Goal: Find specific page/section: Find specific page/section

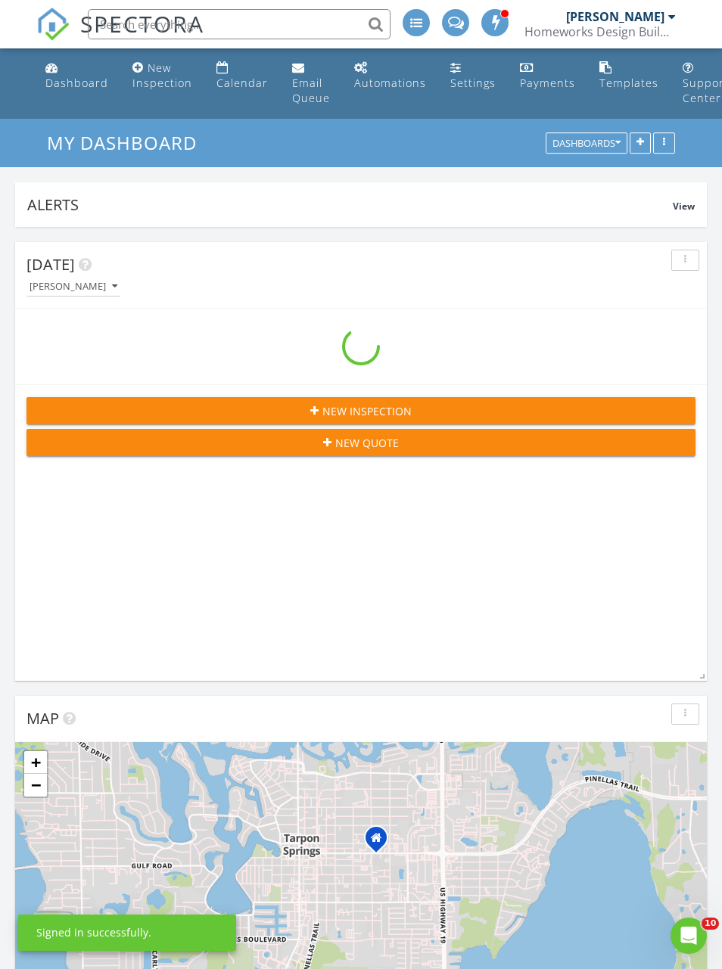
scroll to position [2437, 723]
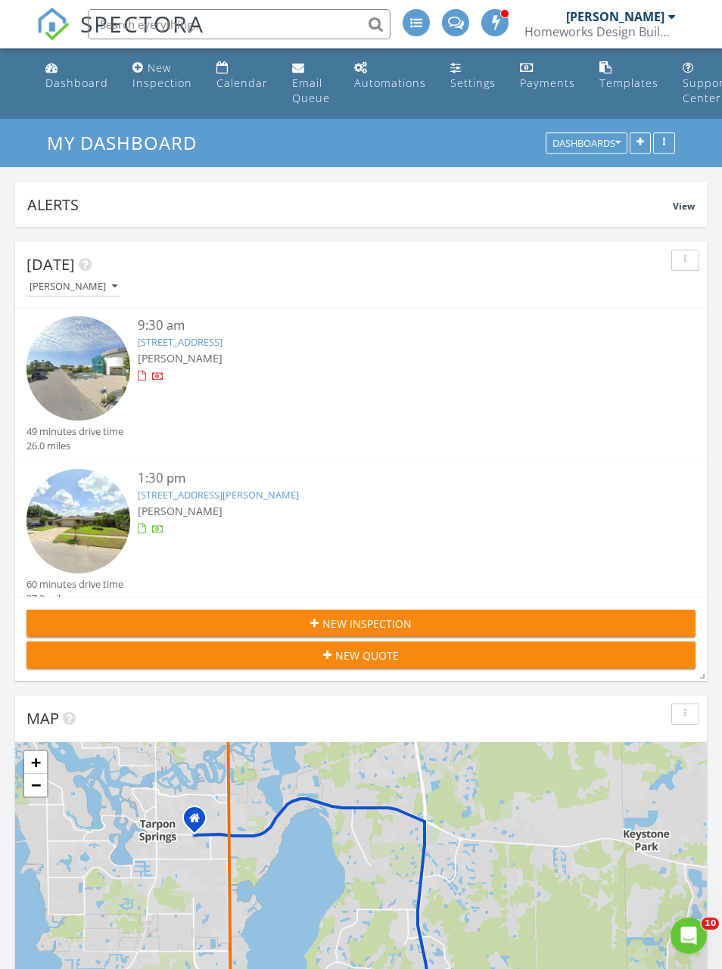
click at [291, 23] on input "text" at bounding box center [239, 24] width 303 height 30
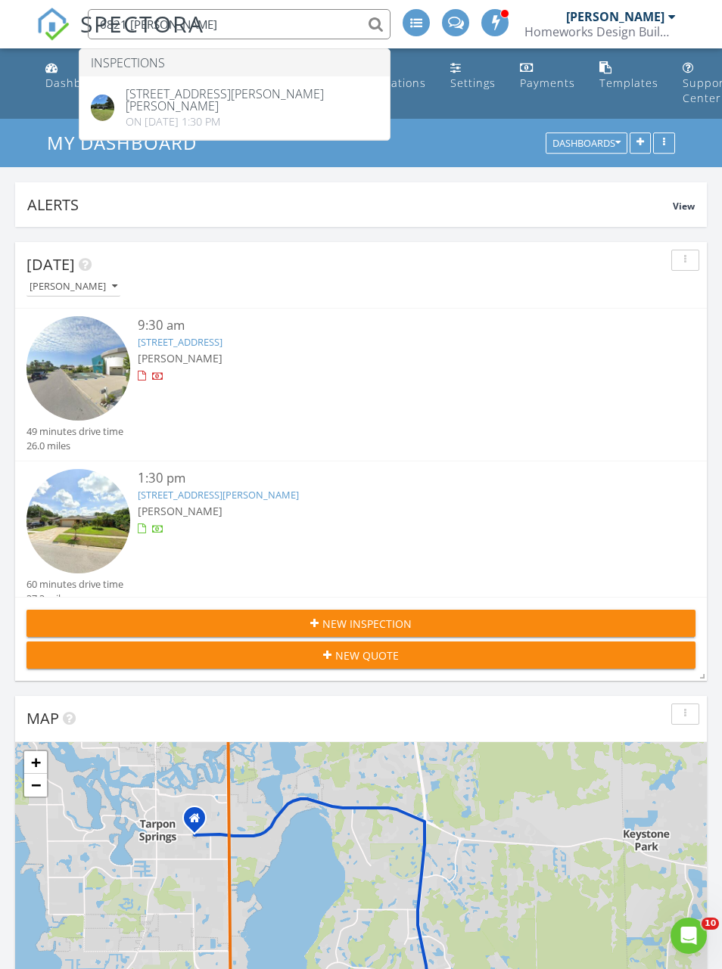
type input "6821 mary"
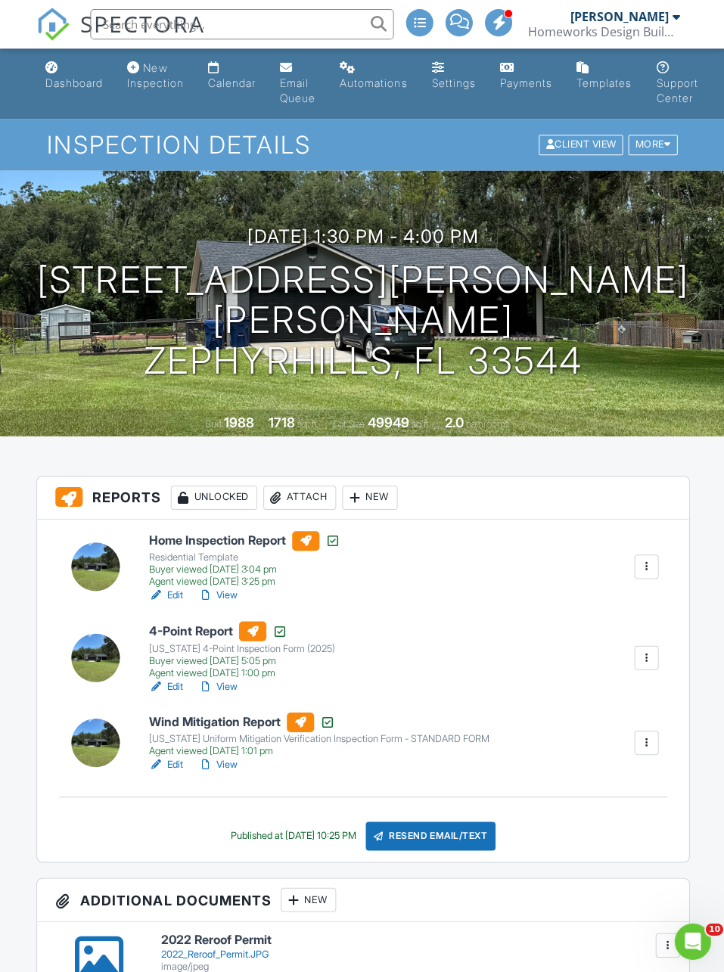
click at [237, 596] on link "View" at bounding box center [217, 593] width 39 height 15
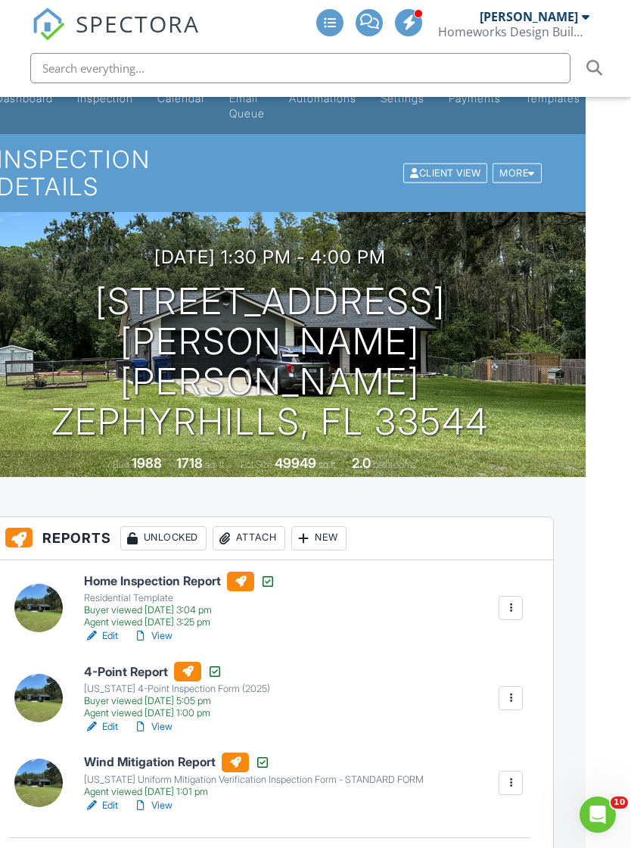
scroll to position [0, 45]
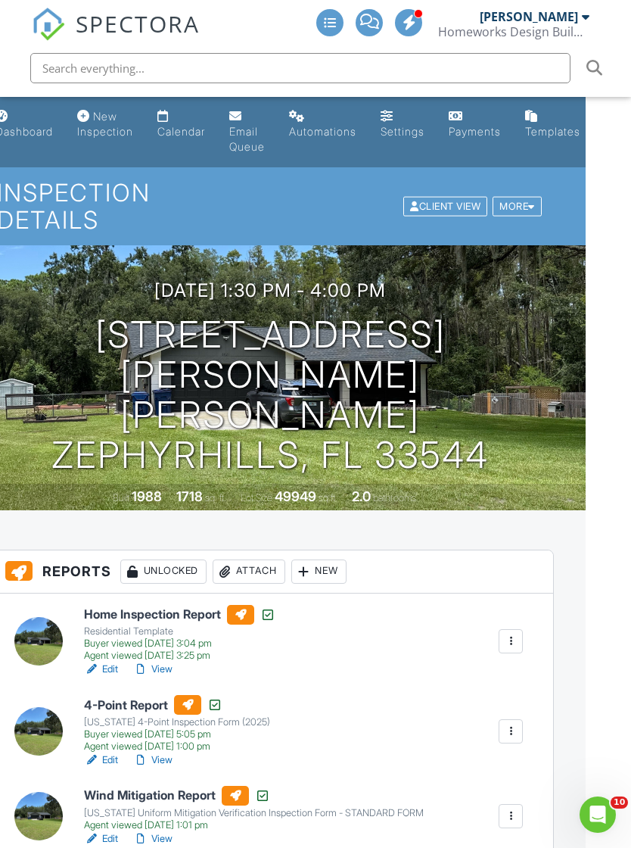
click at [172, 661] on link "View" at bounding box center [152, 668] width 39 height 15
click at [33, 131] on div "Dashboard" at bounding box center [24, 131] width 58 height 13
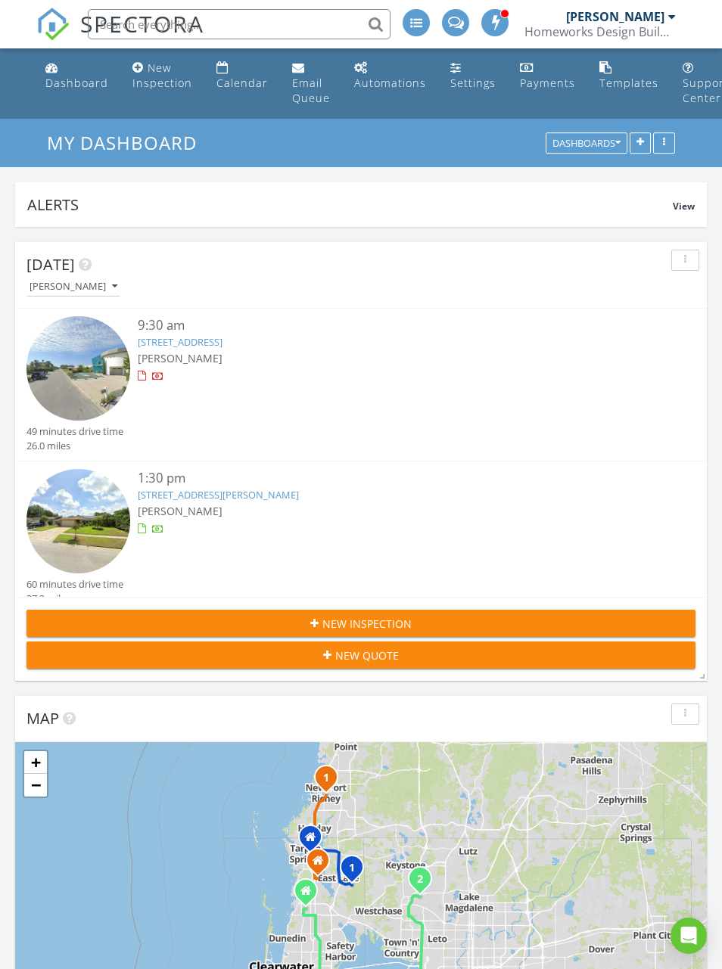
click at [217, 497] on link "[STREET_ADDRESS][PERSON_NAME]" at bounding box center [218, 495] width 161 height 14
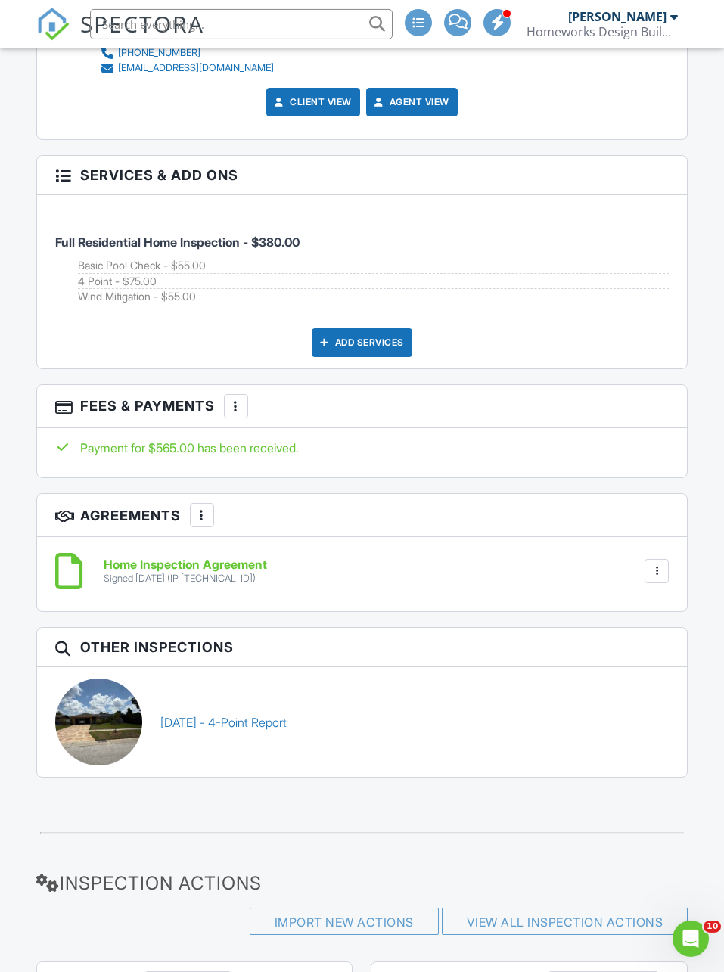
scroll to position [2656, 0]
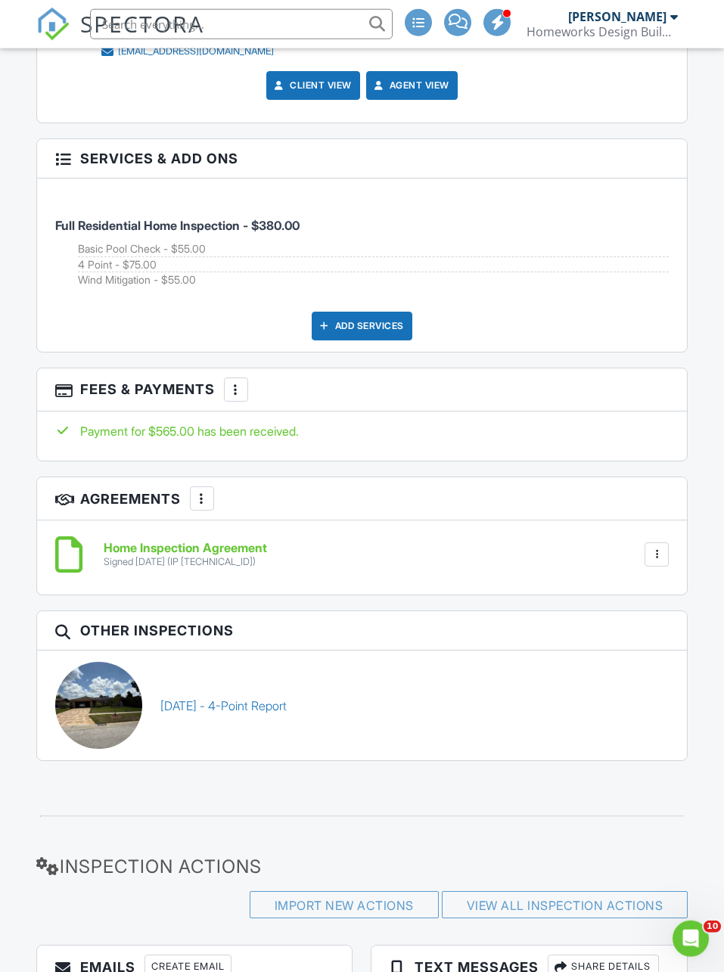
click at [269, 710] on link "05/21/2025 - 4-Point Report" at bounding box center [223, 706] width 126 height 17
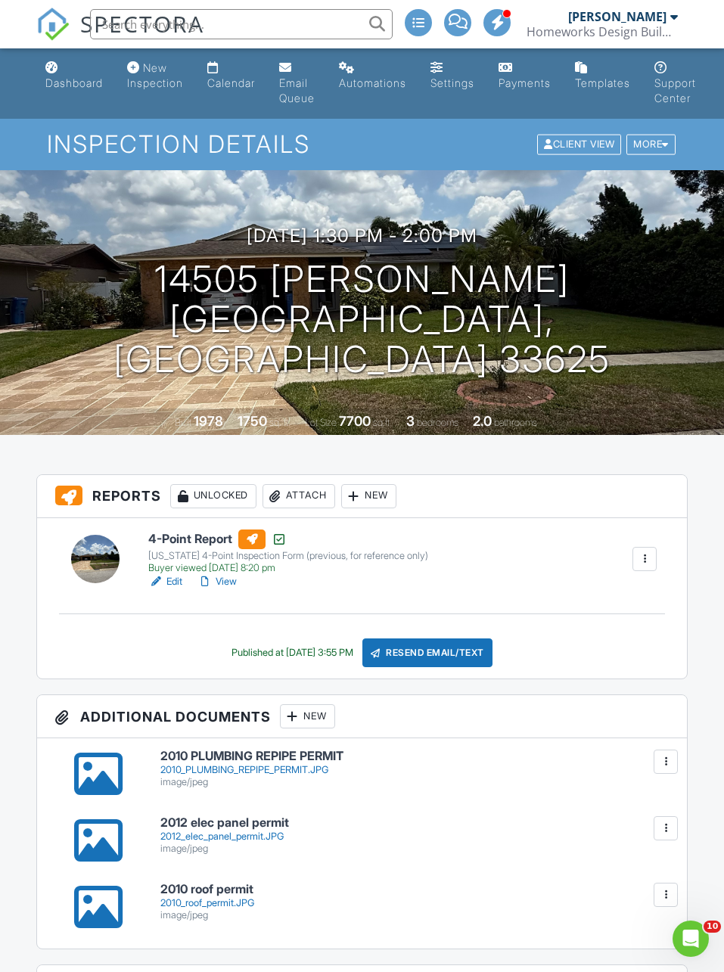
click at [237, 582] on link "View" at bounding box center [217, 581] width 39 height 15
